Goal: Task Accomplishment & Management: Manage account settings

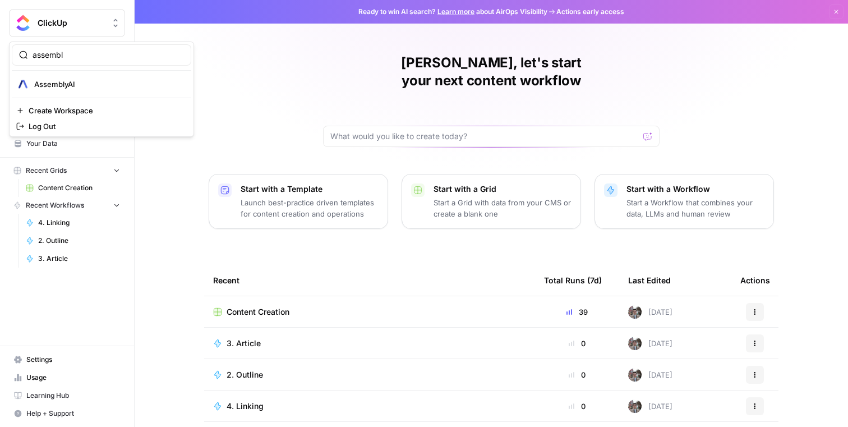
type input "assembl"
click at [81, 78] on div "AssemblyAI" at bounding box center [101, 83] width 170 height 13
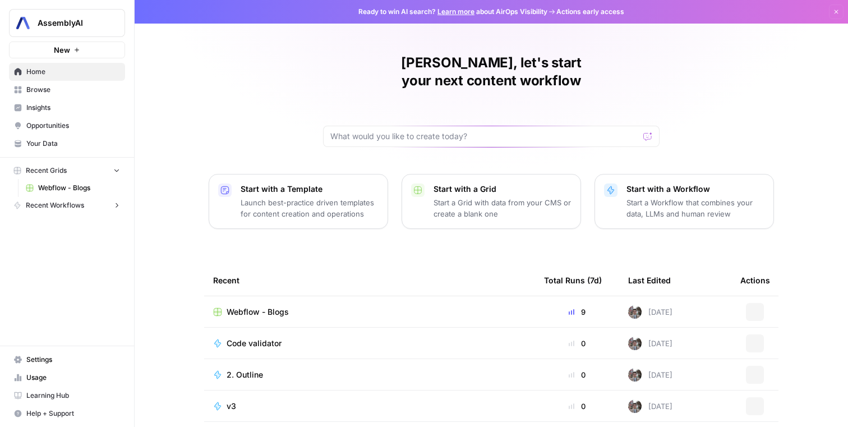
click at [82, 190] on span "Webflow - Blogs" at bounding box center [79, 188] width 82 height 10
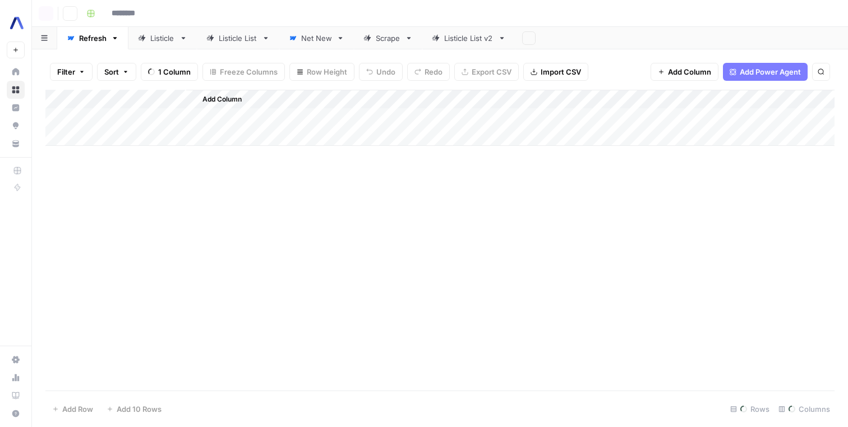
type input "**********"
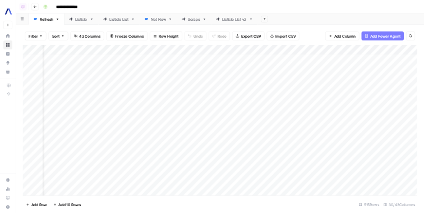
scroll to position [4, 1611]
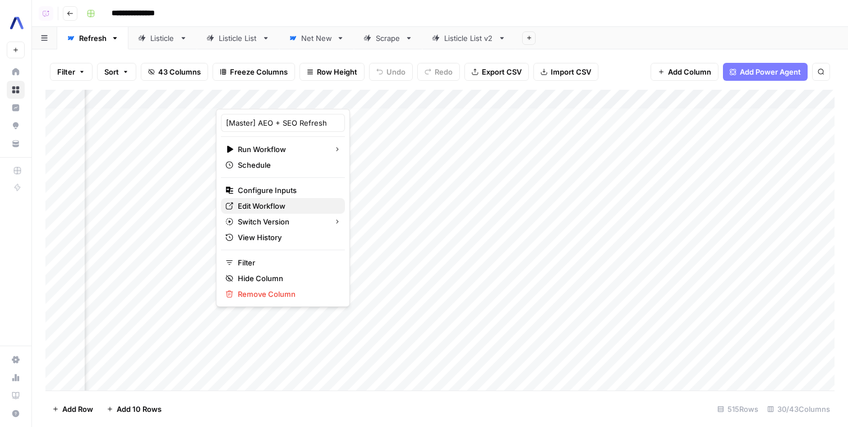
click at [297, 208] on span "Edit Workflow" at bounding box center [287, 205] width 98 height 11
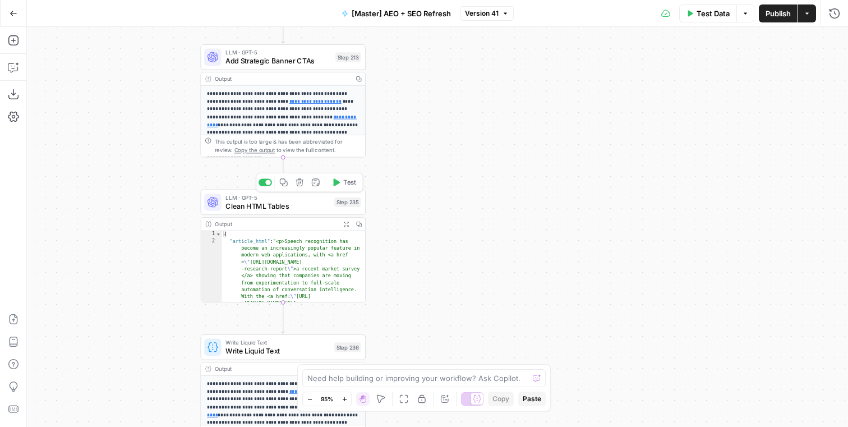
click at [318, 202] on span "Clean HTML Tables" at bounding box center [277, 205] width 104 height 11
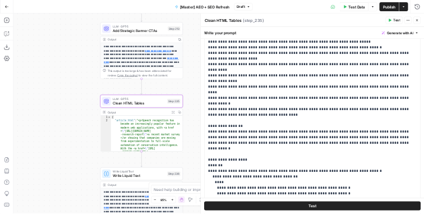
scroll to position [137, 0]
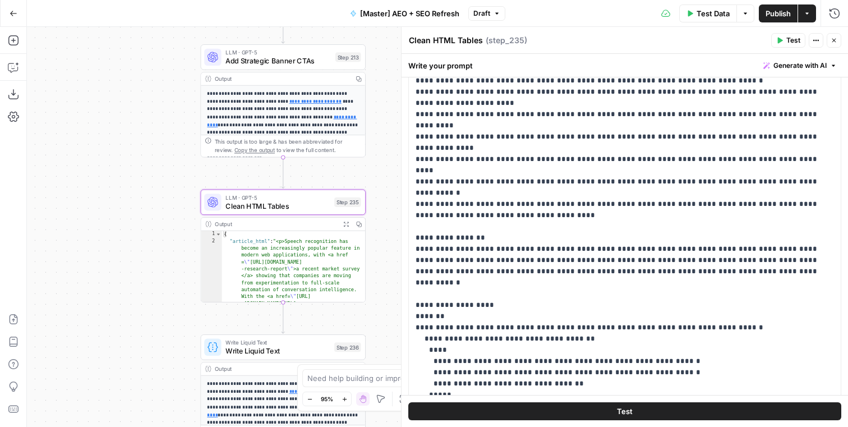
click at [153, 347] on div "true false false false true true true false Workflow Input Settings Inputs LLM …" at bounding box center [437, 227] width 821 height 400
click at [18, 15] on button "Go Back" at bounding box center [13, 13] width 20 height 20
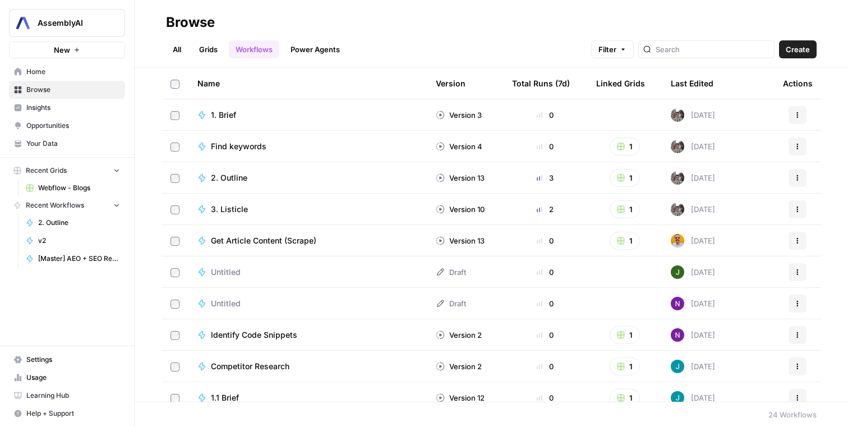
click at [49, 352] on link "Settings" at bounding box center [67, 359] width 116 height 18
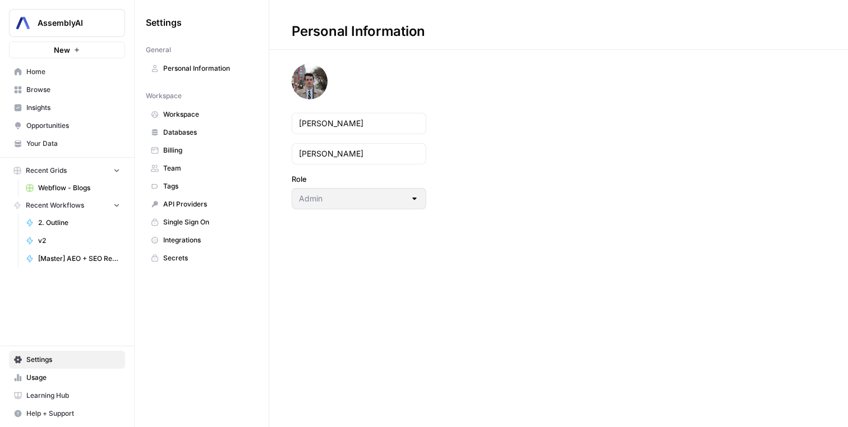
click at [182, 166] on span "Team" at bounding box center [207, 168] width 89 height 10
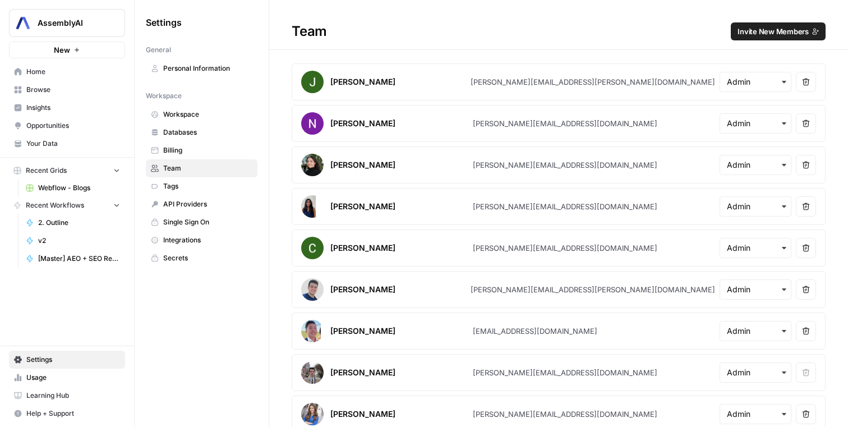
click at [750, 28] on span "Invite New Members" at bounding box center [772, 31] width 71 height 11
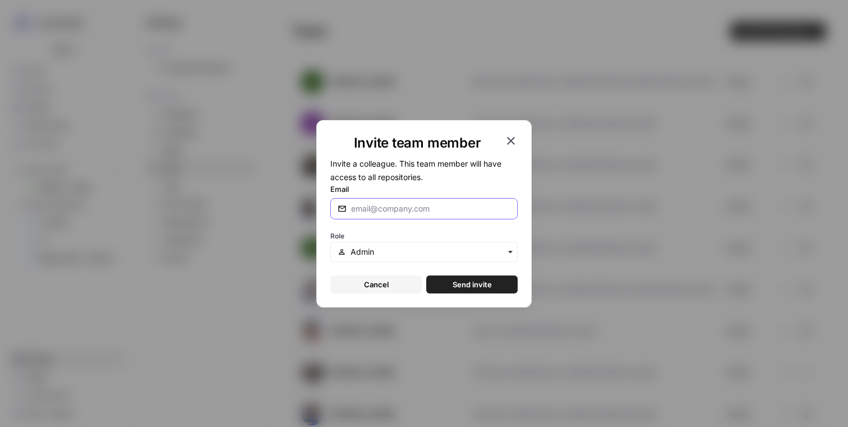
click at [450, 206] on input "Email" at bounding box center [430, 208] width 159 height 11
type input "[EMAIL_ADDRESS][DOMAIN_NAME]"
click at [426, 275] on button "Send invite" at bounding box center [471, 284] width 91 height 18
